Goal: Task Accomplishment & Management: Manage account settings

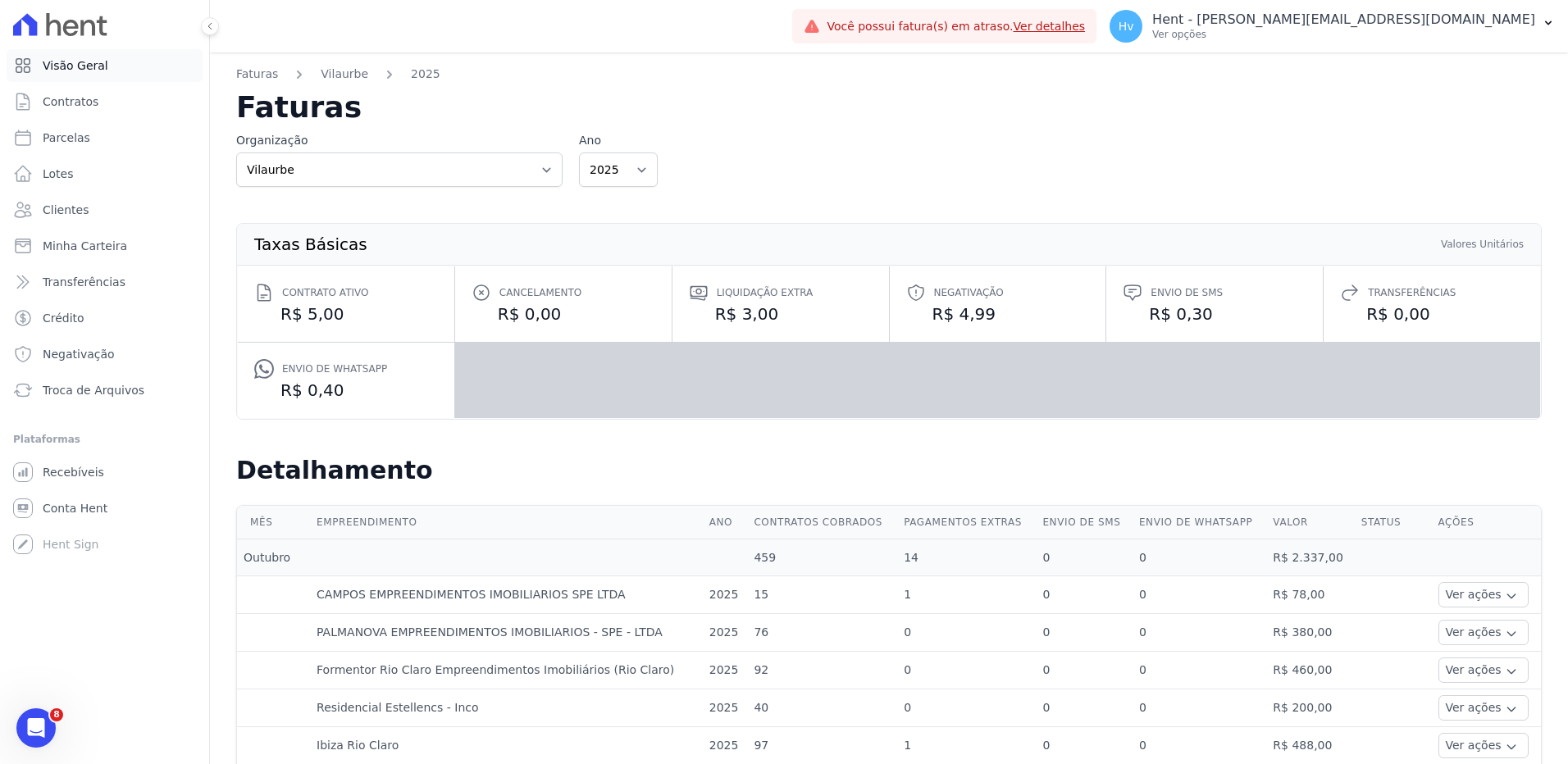
click at [105, 64] on link "Visão Geral" at bounding box center [105, 65] width 196 height 33
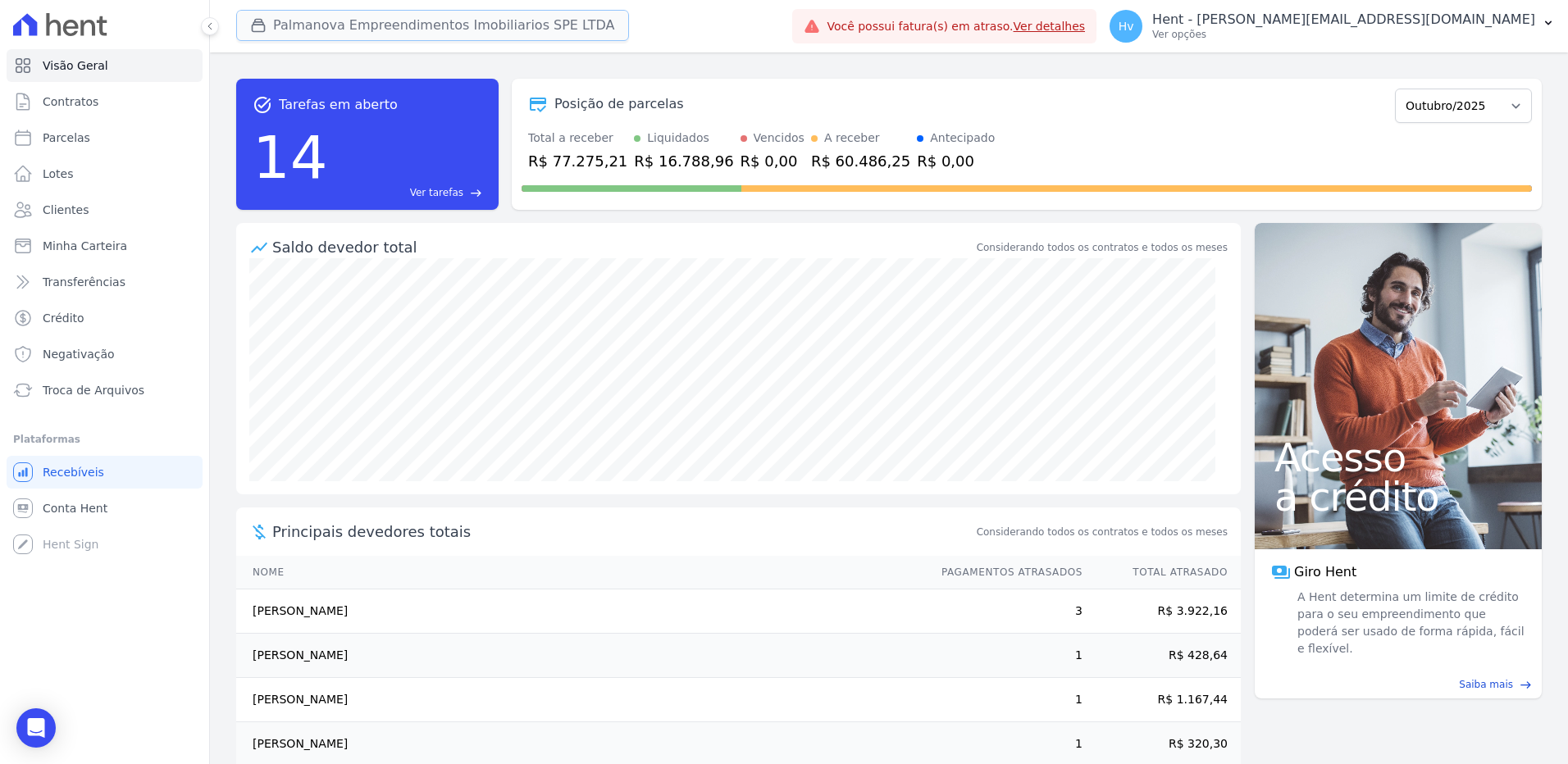
click at [496, 26] on button "Palmanova Empreendimentos Imobiliarios SPE LTDA" at bounding box center [432, 25] width 392 height 31
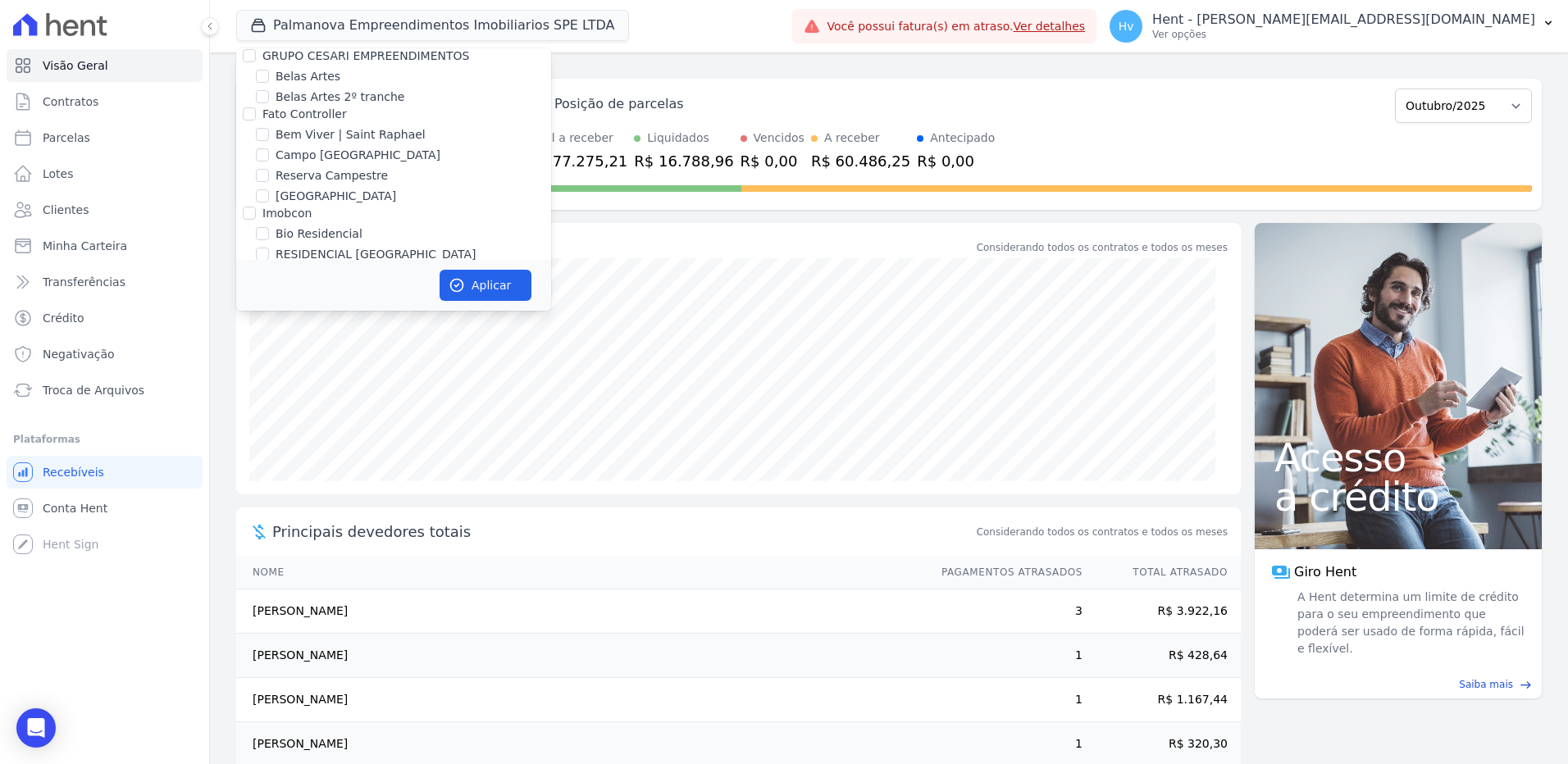
scroll to position [7475, 0]
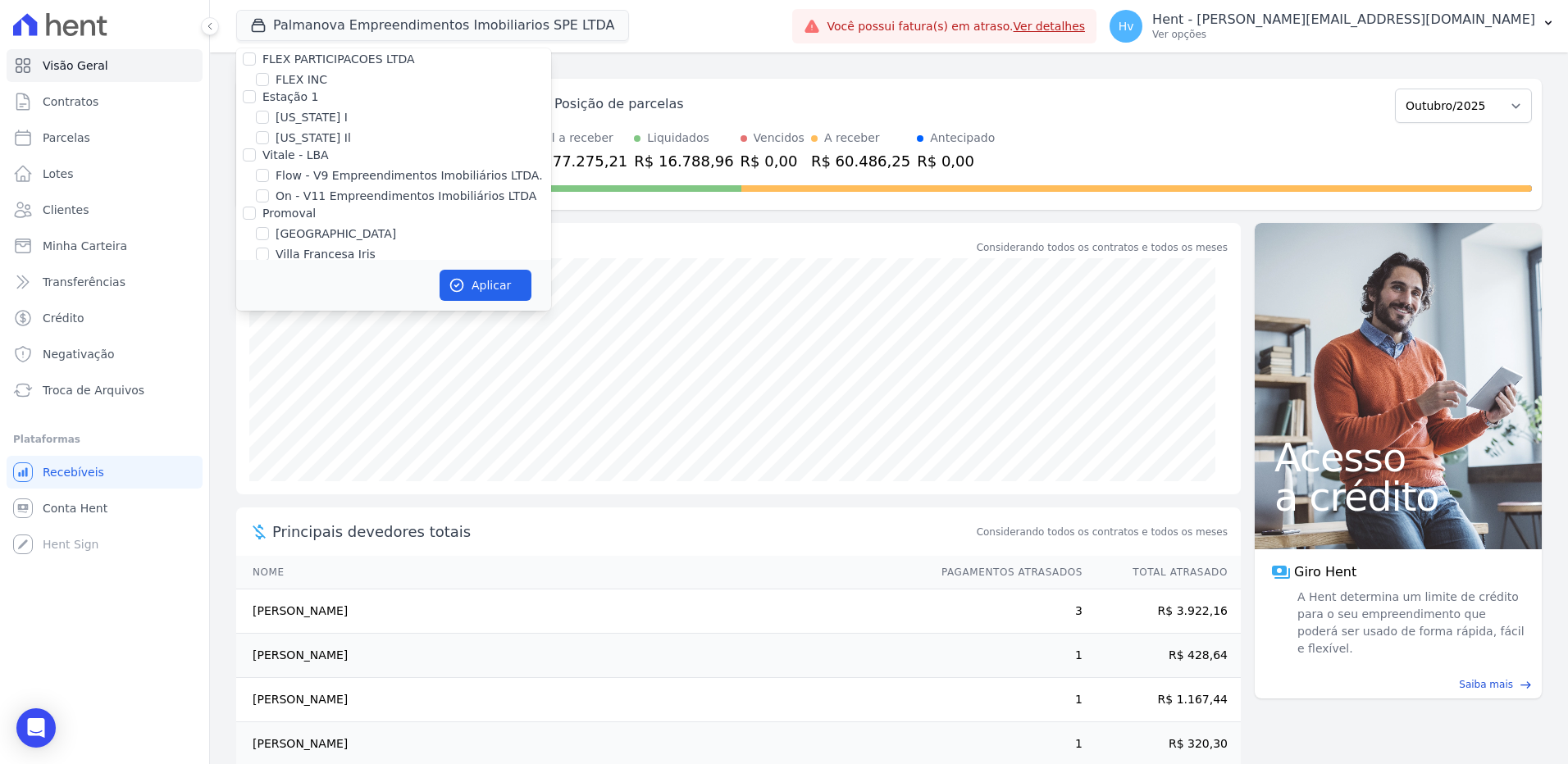
click at [402, 492] on label "HARAS ROYAL RESIDENCE - [GEOGRAPHIC_DATA]" at bounding box center [413, 509] width 276 height 35
click at [269, 494] on input "HARAS ROYAL RESIDENCE - [GEOGRAPHIC_DATA]" at bounding box center [262, 500] width 13 height 13
click at [392, 492] on label "HARAS ROYAL RESIDENCE - [GEOGRAPHIC_DATA]" at bounding box center [413, 509] width 276 height 35
click at [269, 494] on input "HARAS ROYAL RESIDENCE - [GEOGRAPHIC_DATA]" at bounding box center [262, 500] width 13 height 13
checkbox input "false"
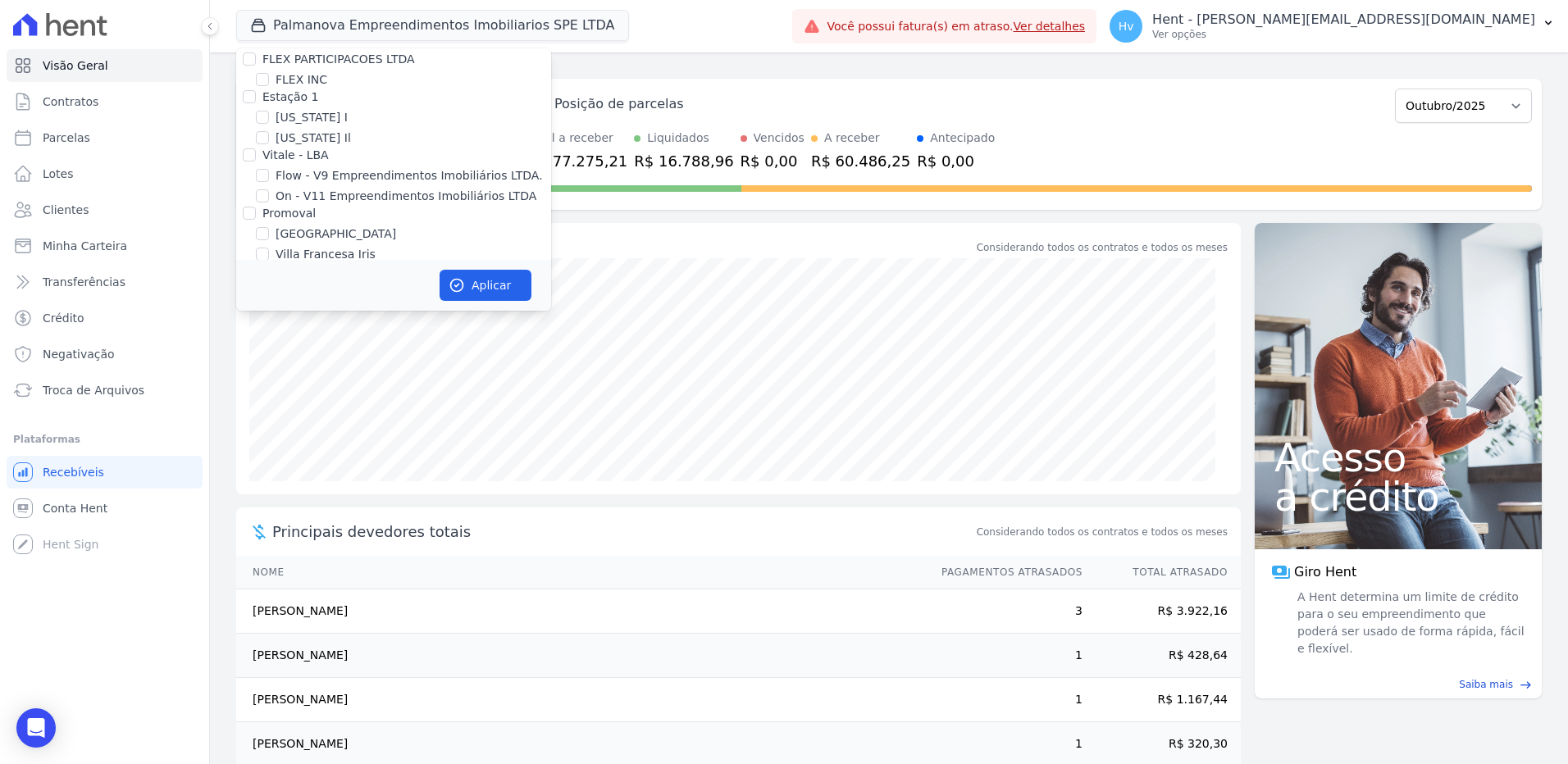
click at [381, 530] on label "HARAS ROYAL URBANISMO" at bounding box center [352, 538] width 154 height 17
click at [269, 532] on input "HARAS ROYAL URBANISMO" at bounding box center [262, 538] width 13 height 13
checkbox input "true"
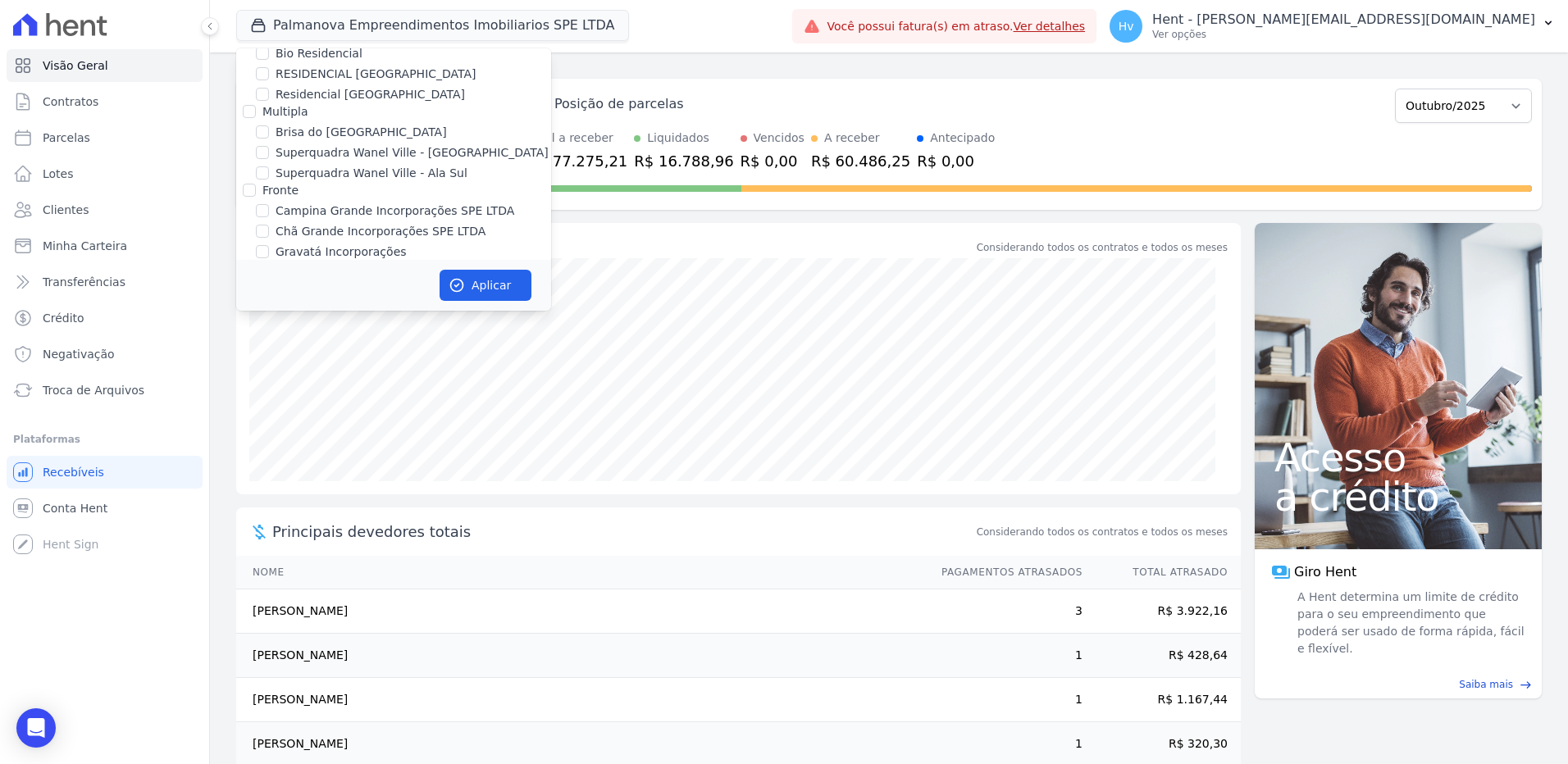
scroll to position [4798, 0]
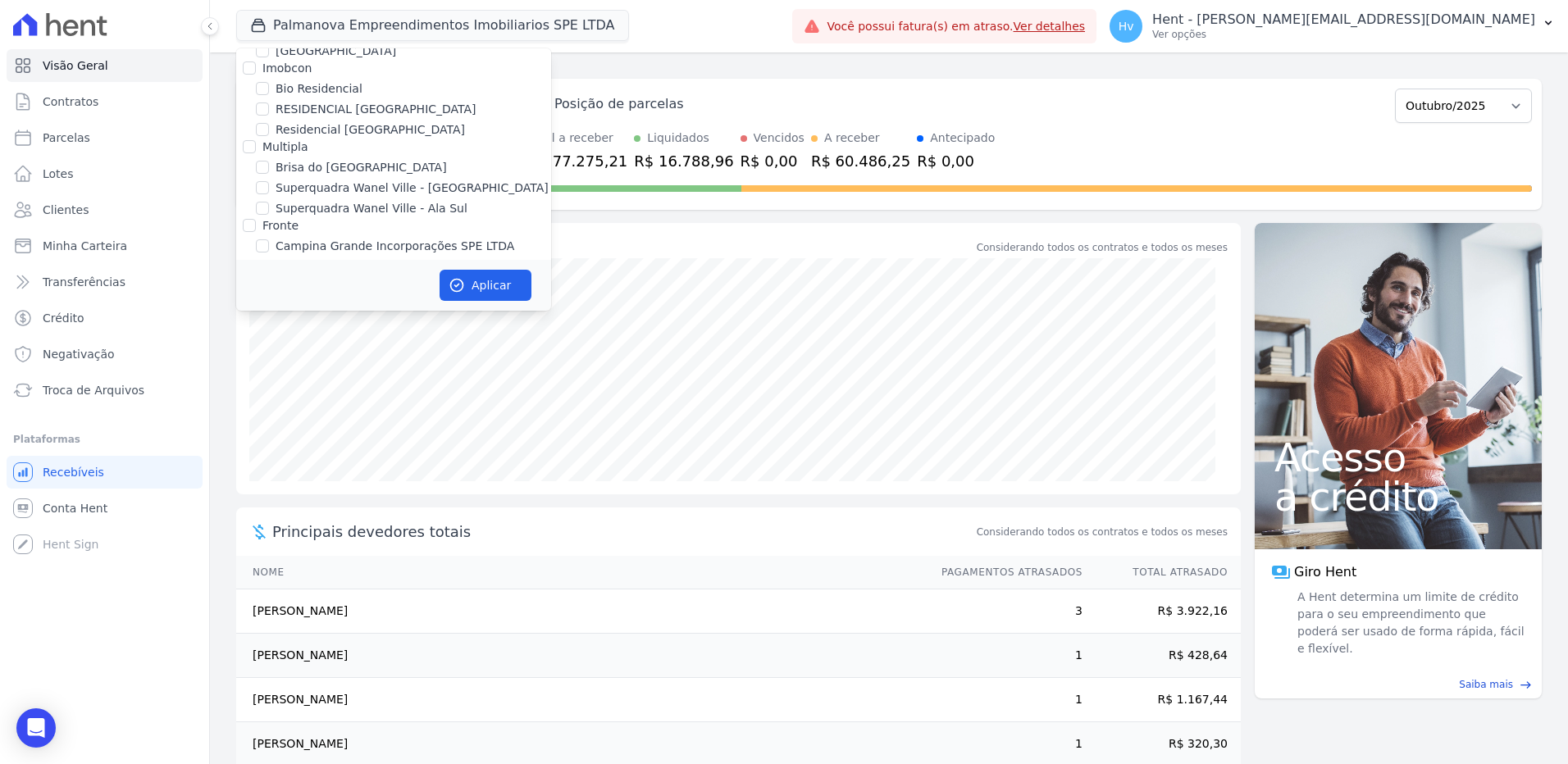
click at [399, 454] on label "PALMANOVA EMPREENDIMENTOS IMOBILIARIOS - SPE - LTDA" at bounding box center [413, 471] width 276 height 35
click at [269, 455] on input "PALMANOVA EMPREENDIMENTOS IMOBILIARIOS - SPE - LTDA" at bounding box center [262, 461] width 13 height 13
checkbox input "false"
click at [466, 285] on button "Aplicar" at bounding box center [486, 284] width 92 height 31
